Goal: Transaction & Acquisition: Purchase product/service

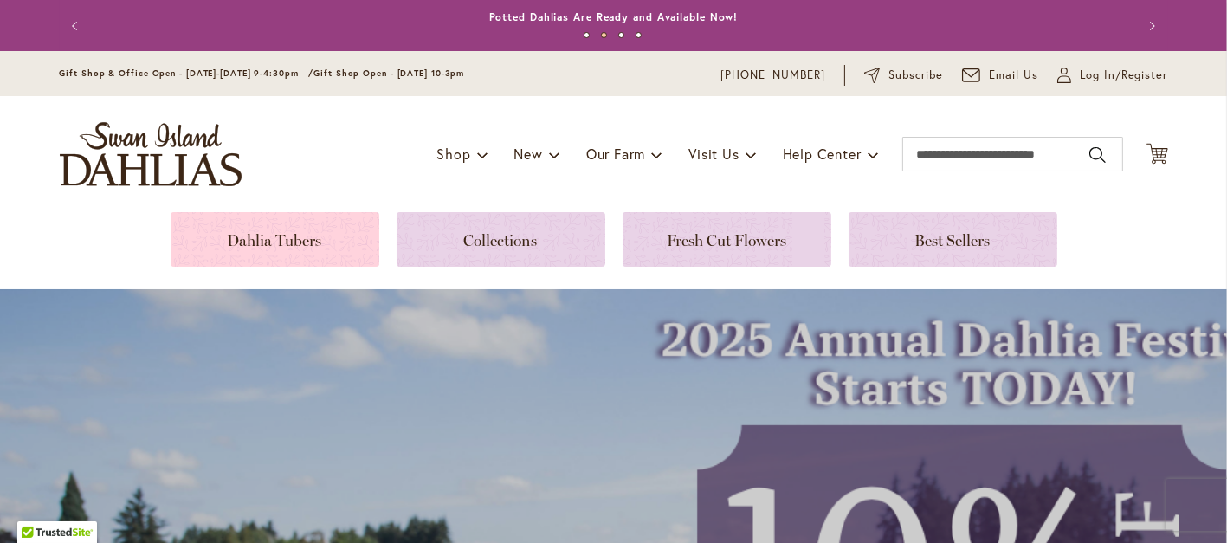
click at [236, 252] on link at bounding box center [275, 239] width 209 height 55
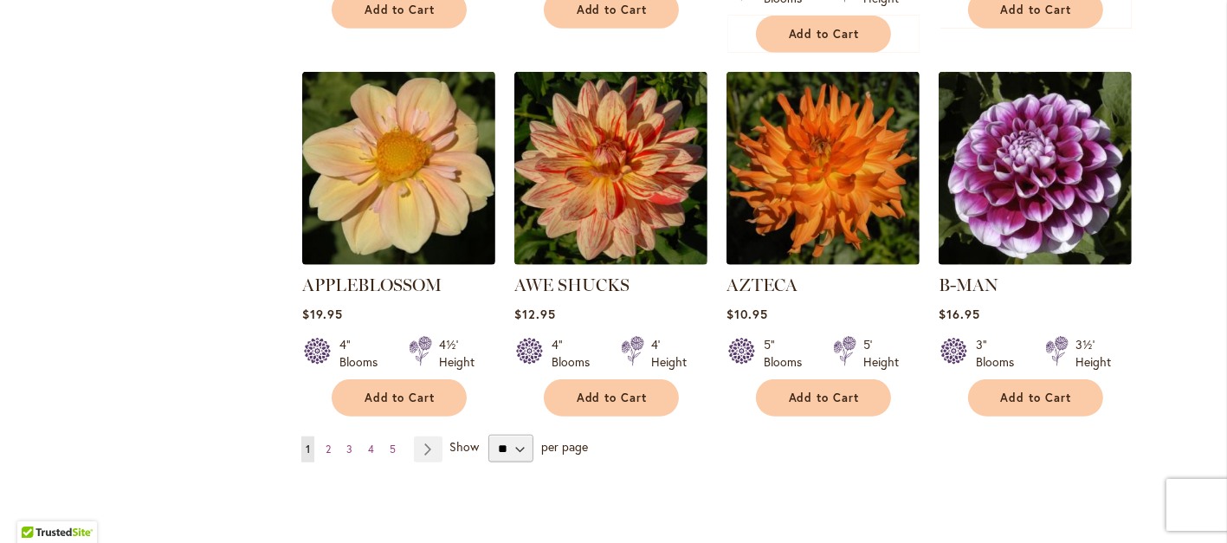
scroll to position [1590, 0]
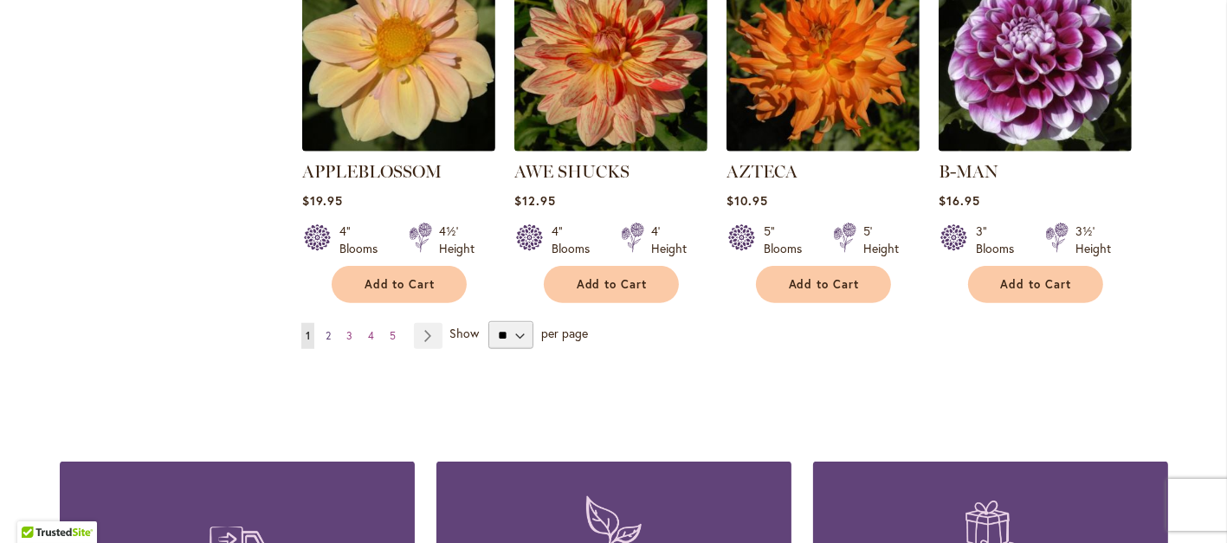
click at [326, 342] on span "2" at bounding box center [328, 335] width 5 height 13
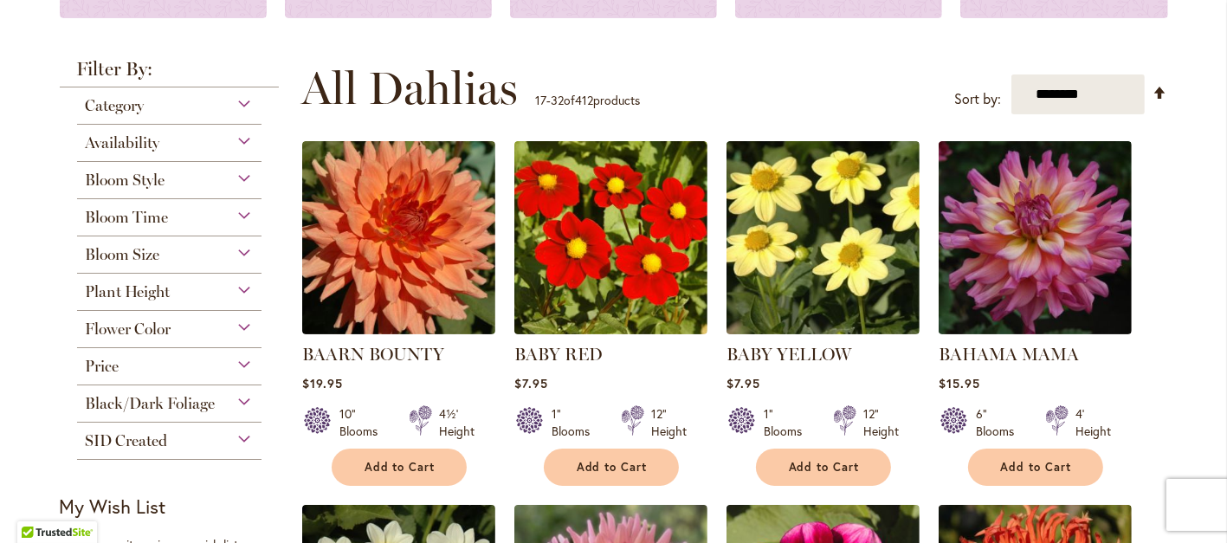
scroll to position [340, 0]
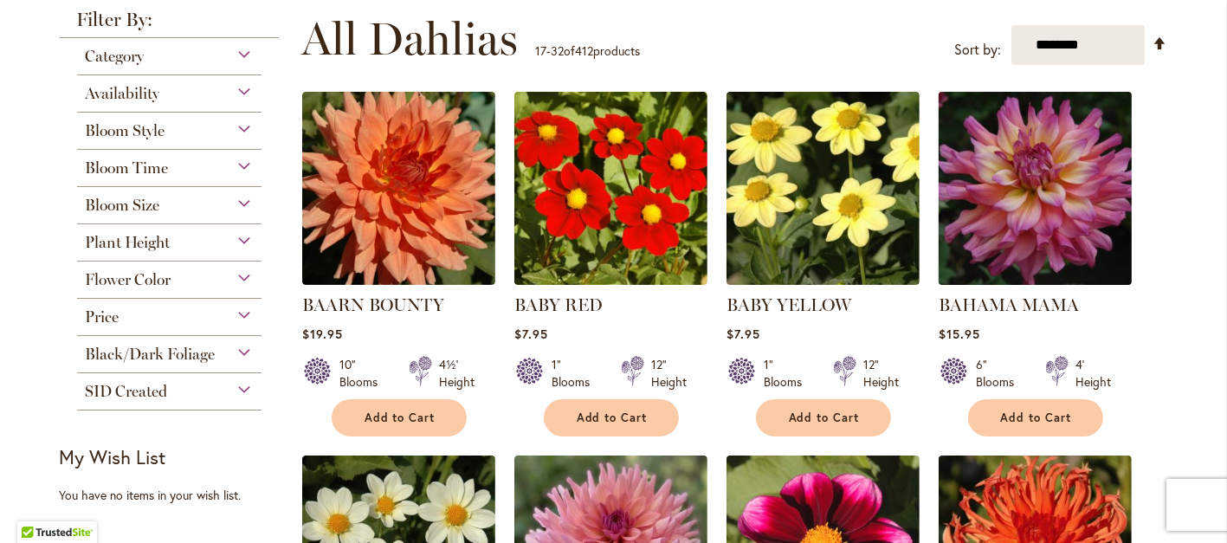
click at [1052, 214] on img at bounding box center [1035, 188] width 203 height 203
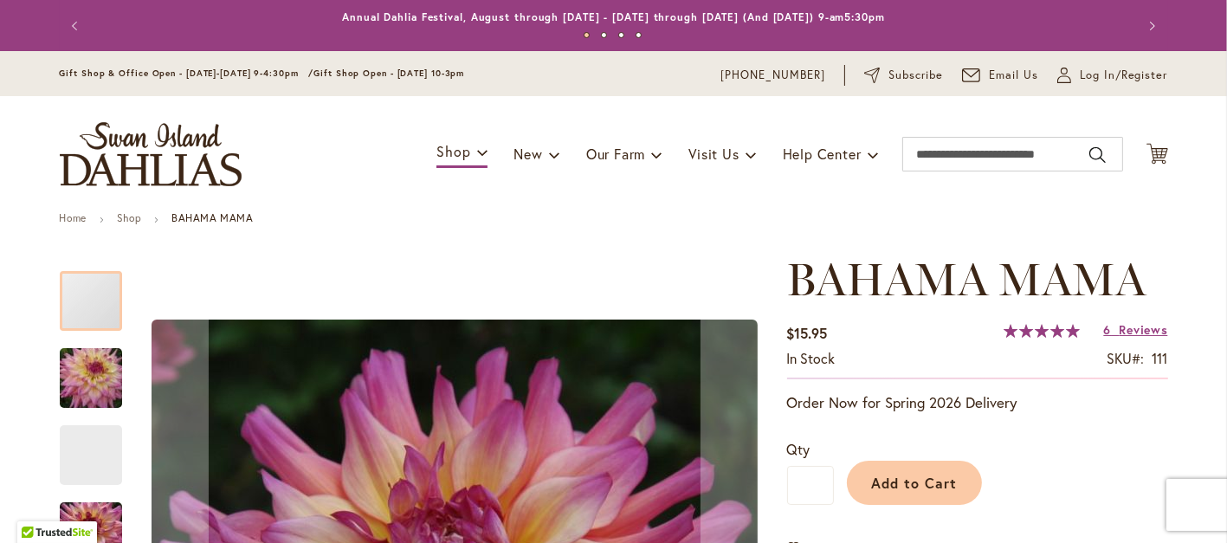
type input "**********"
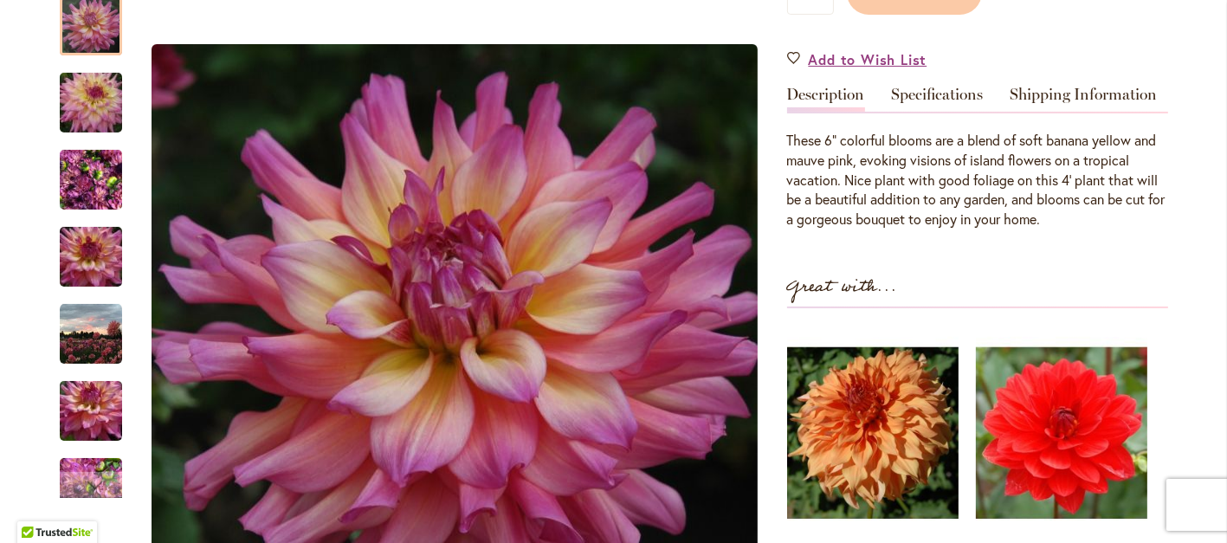
scroll to position [454, 0]
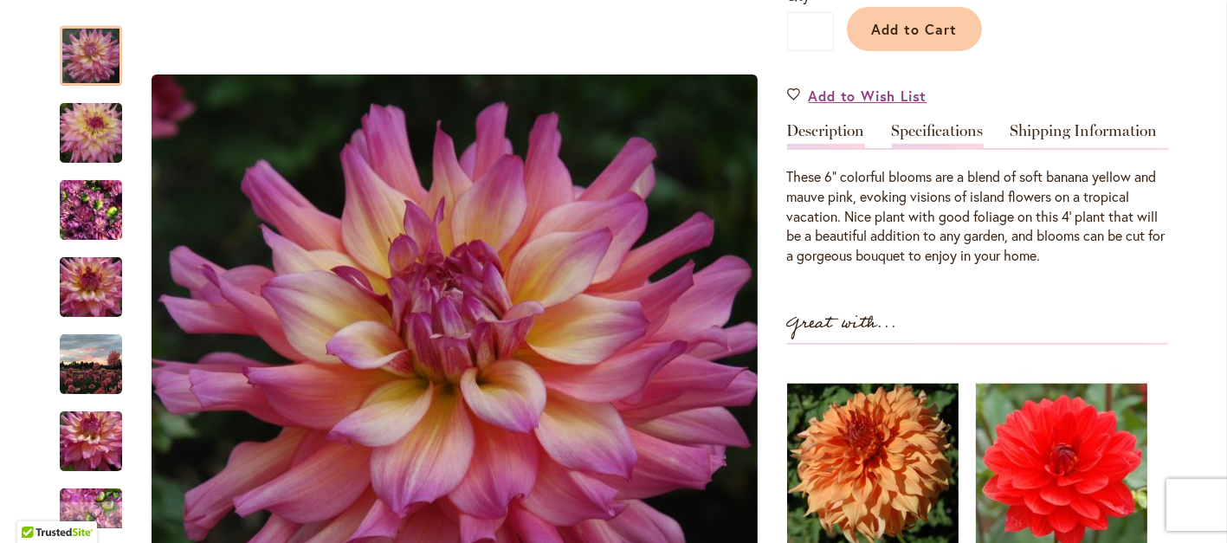
click at [936, 139] on link "Specifications" at bounding box center [938, 135] width 92 height 25
